Goal: Find specific page/section: Find specific page/section

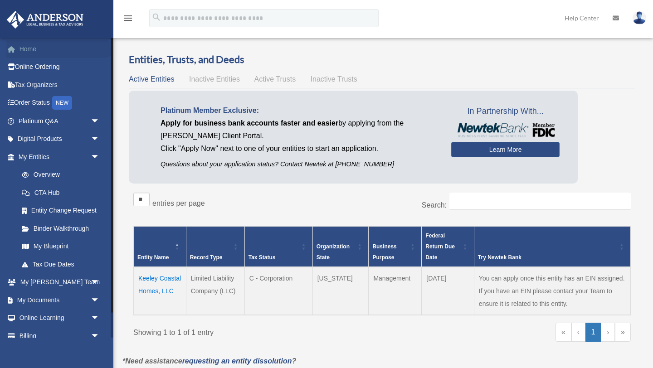
click at [18, 45] on link "Home" at bounding box center [59, 49] width 107 height 18
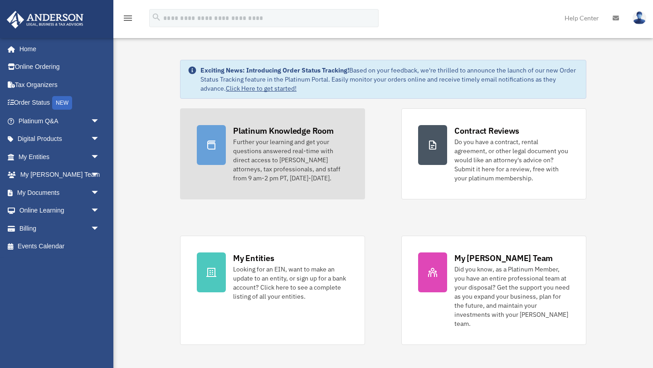
click at [299, 164] on div "Further your learning and get your questions answered real-time with direct acc…" at bounding box center [290, 159] width 115 height 45
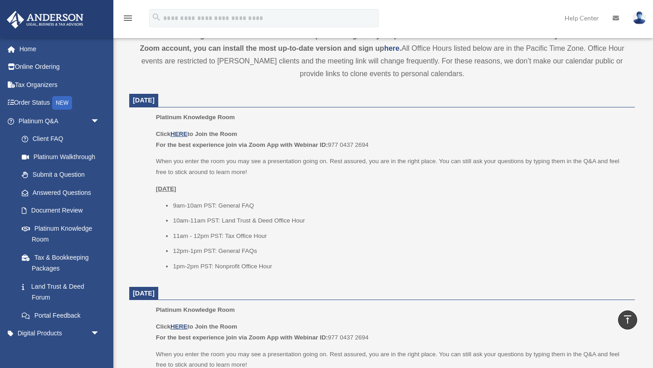
scroll to position [302, 0]
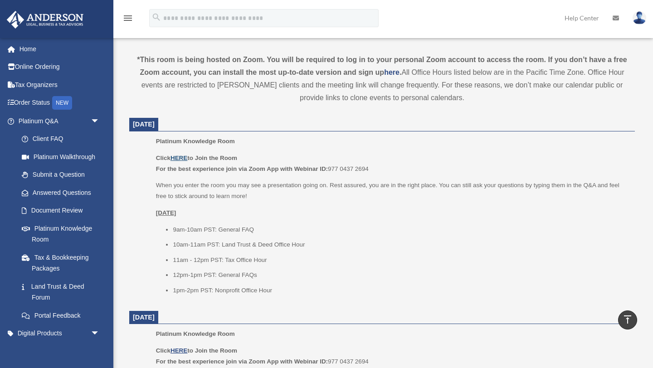
click at [182, 156] on u "HERE" at bounding box center [179, 158] width 17 height 7
click at [35, 51] on link "Home" at bounding box center [59, 49] width 107 height 18
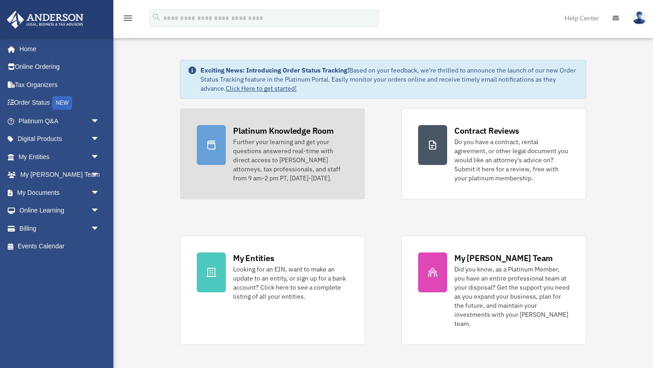
click at [269, 139] on div "Further your learning and get your questions answered real-time with direct acc…" at bounding box center [290, 159] width 115 height 45
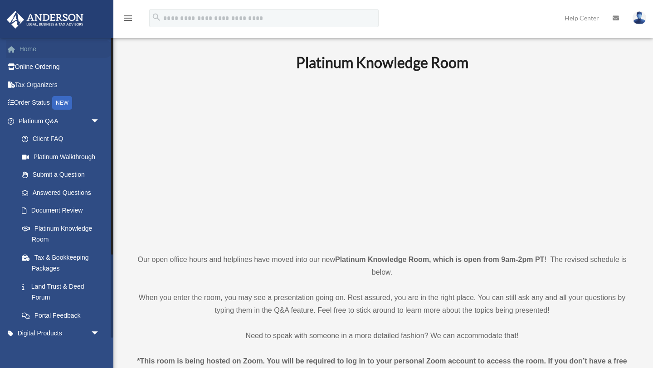
click at [23, 47] on link "Home" at bounding box center [59, 49] width 107 height 18
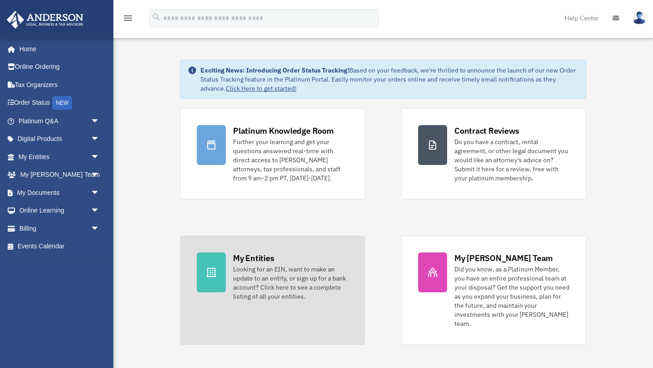
click at [260, 275] on div "Looking for an EIN, want to make an update to an entity, or sign up for a bank …" at bounding box center [290, 283] width 115 height 36
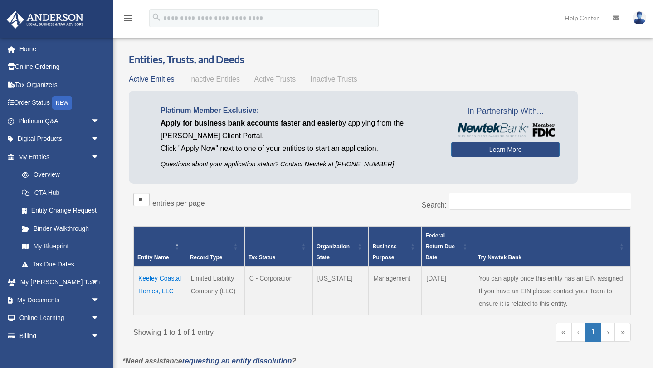
click at [151, 278] on td "Keeley Coastal Homes, LLC" at bounding box center [160, 291] width 53 height 48
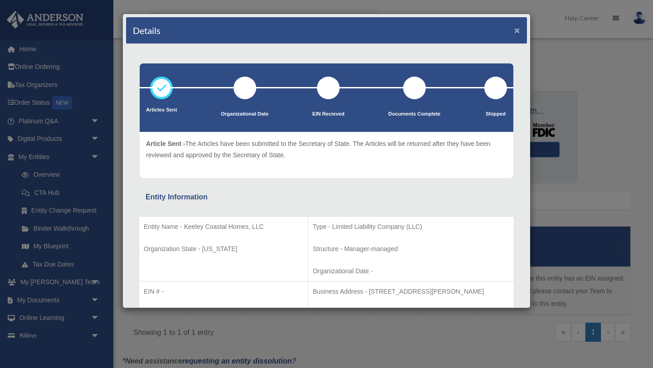
click at [516, 32] on button "×" at bounding box center [517, 30] width 6 height 10
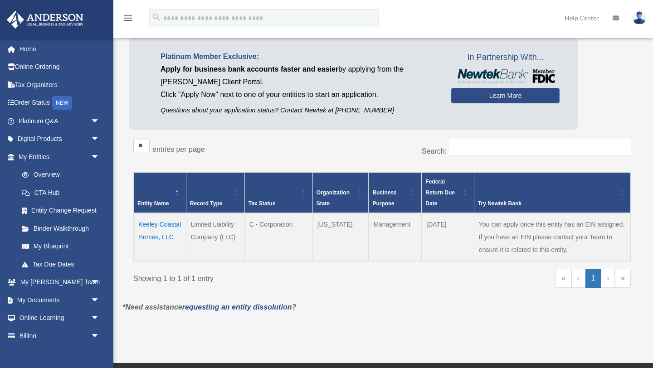
scroll to position [54, 0]
